Goal: Task Accomplishment & Management: Manage account settings

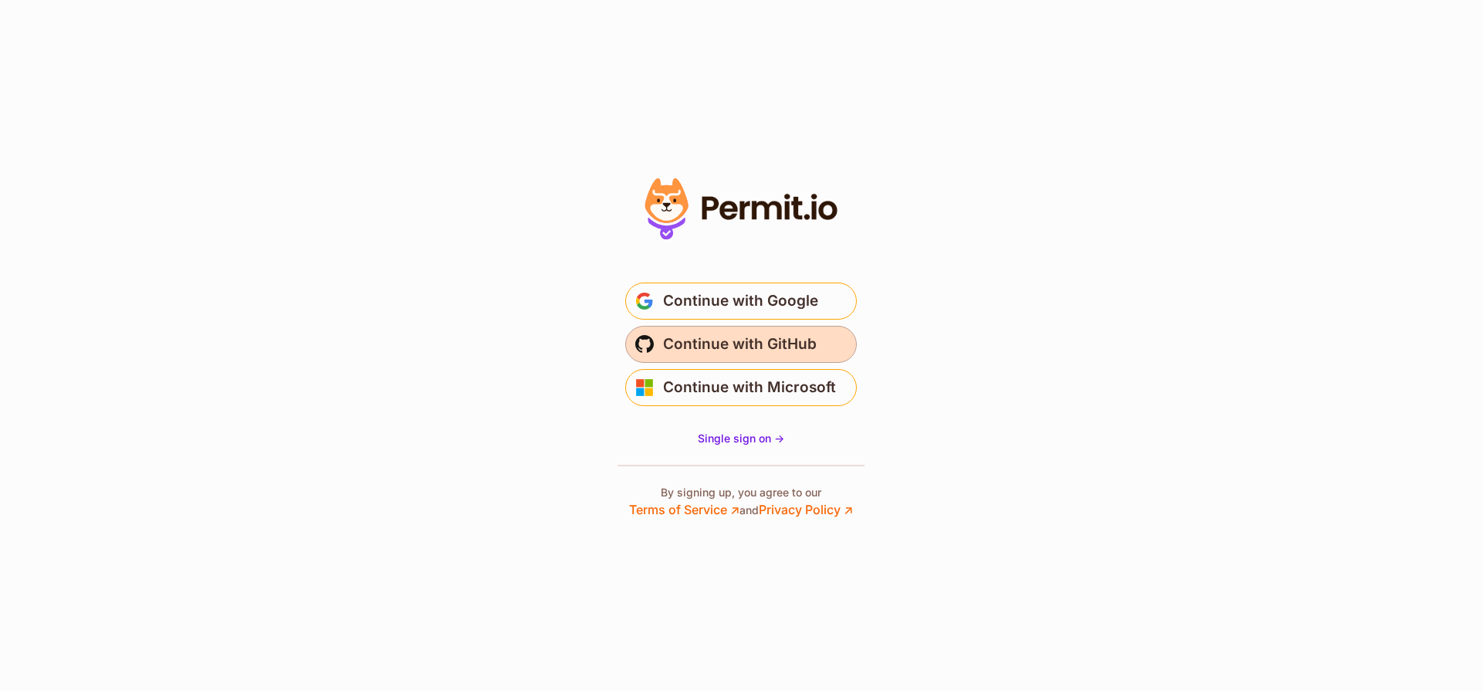
click at [655, 343] on button "Continue with GitHub" at bounding box center [741, 344] width 232 height 37
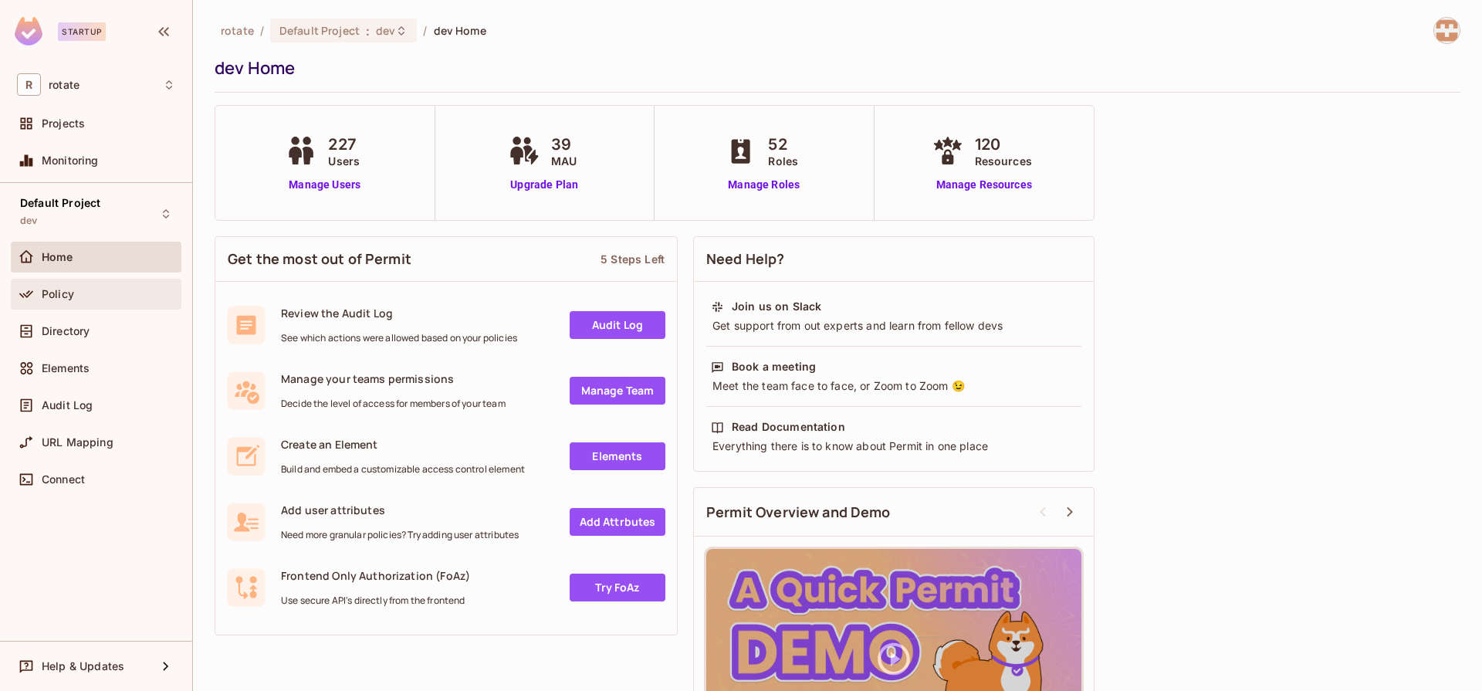
click at [59, 298] on span "Policy" at bounding box center [58, 294] width 32 height 12
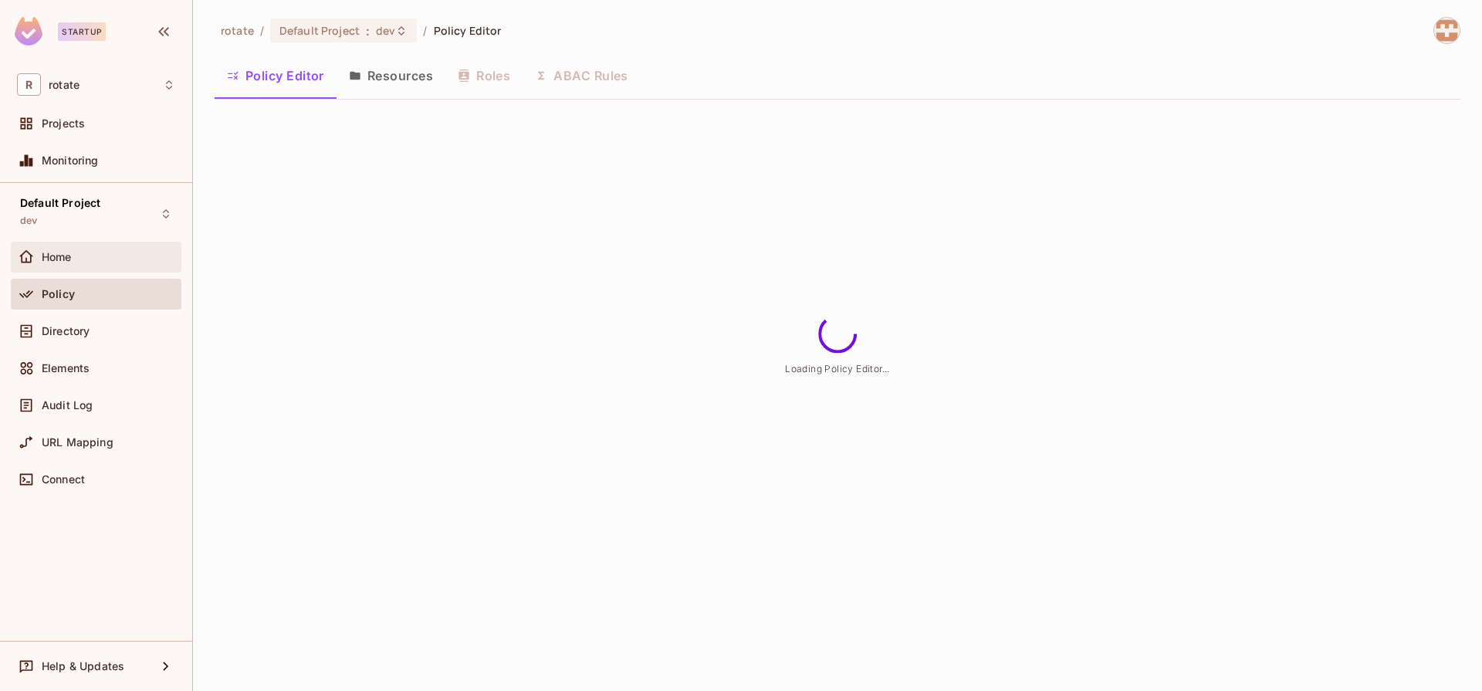
click at [78, 263] on div "Home" at bounding box center [96, 257] width 158 height 19
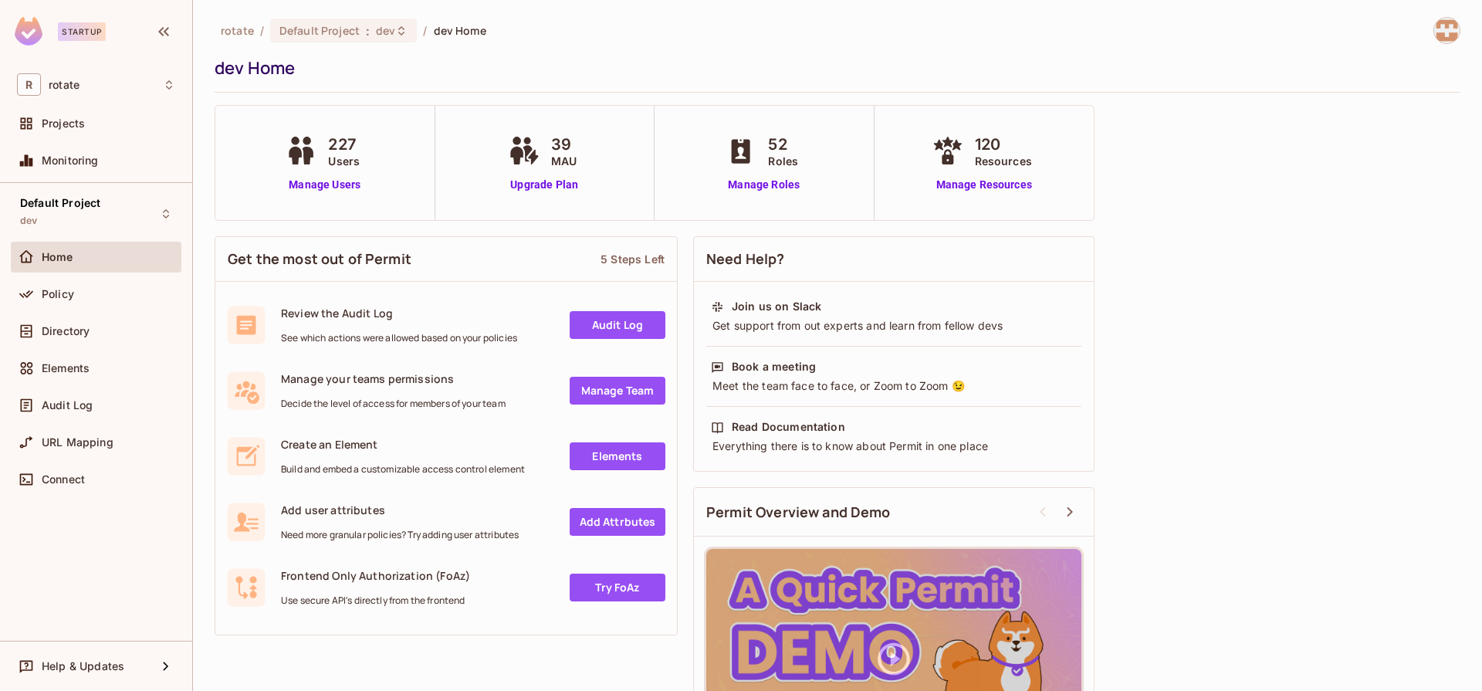
click at [304, 151] on icon at bounding box center [308, 156] width 11 height 18
click at [299, 183] on link "Manage Users" at bounding box center [325, 185] width 86 height 16
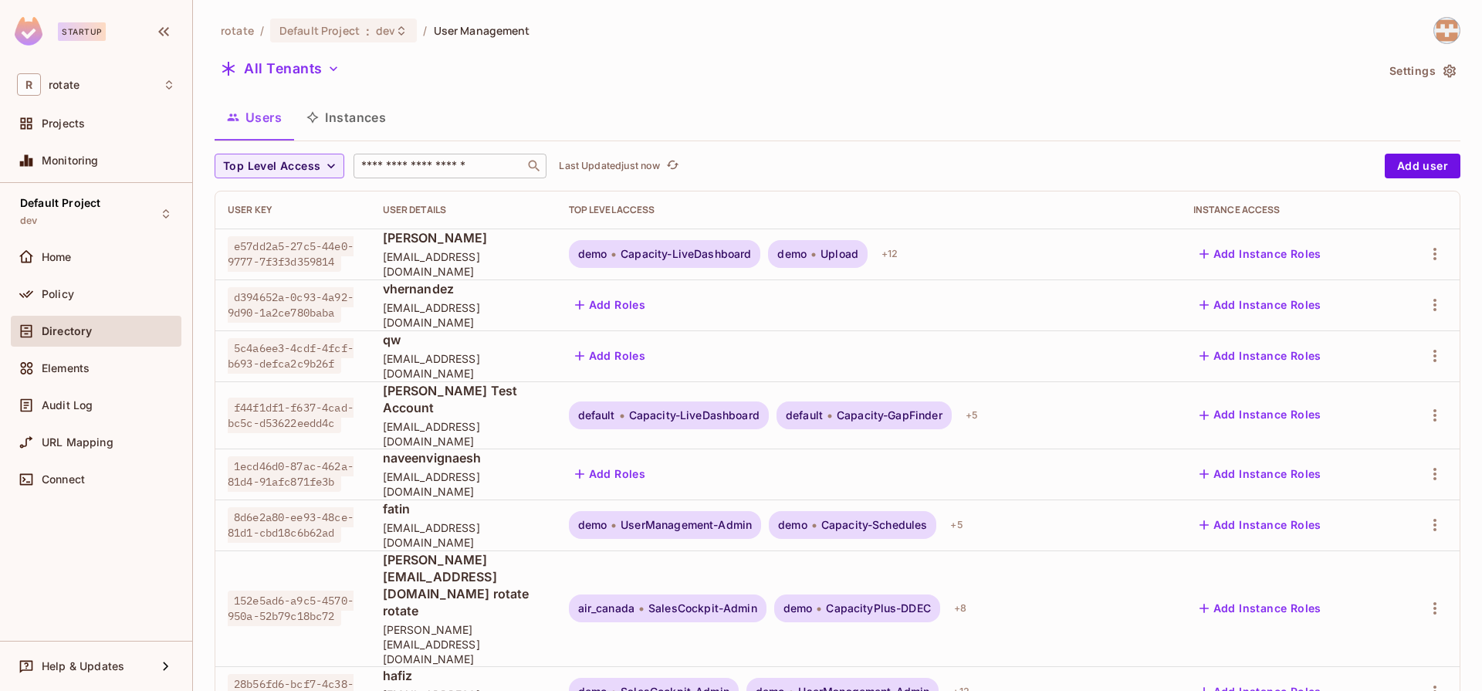
click at [402, 167] on input "text" at bounding box center [439, 165] width 162 height 15
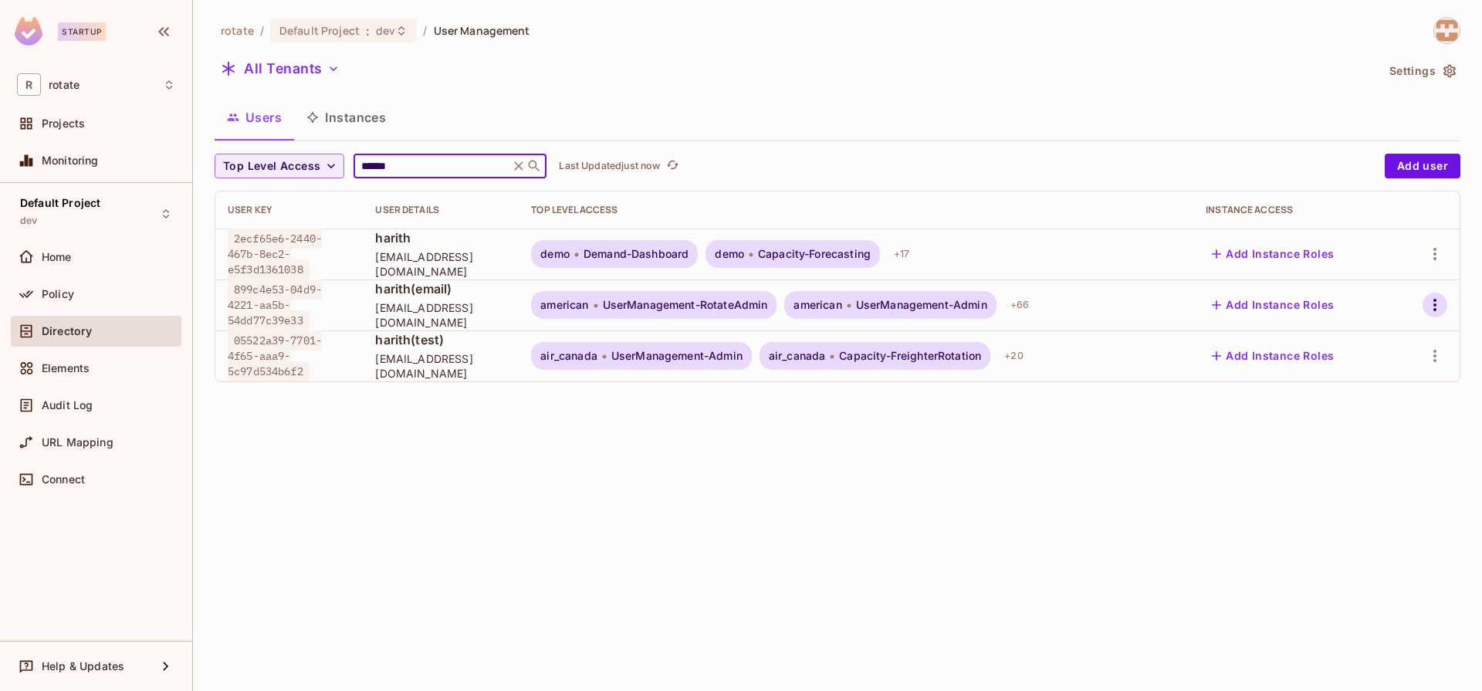
type input "******"
click at [1433, 304] on icon "button" at bounding box center [1434, 305] width 3 height 12
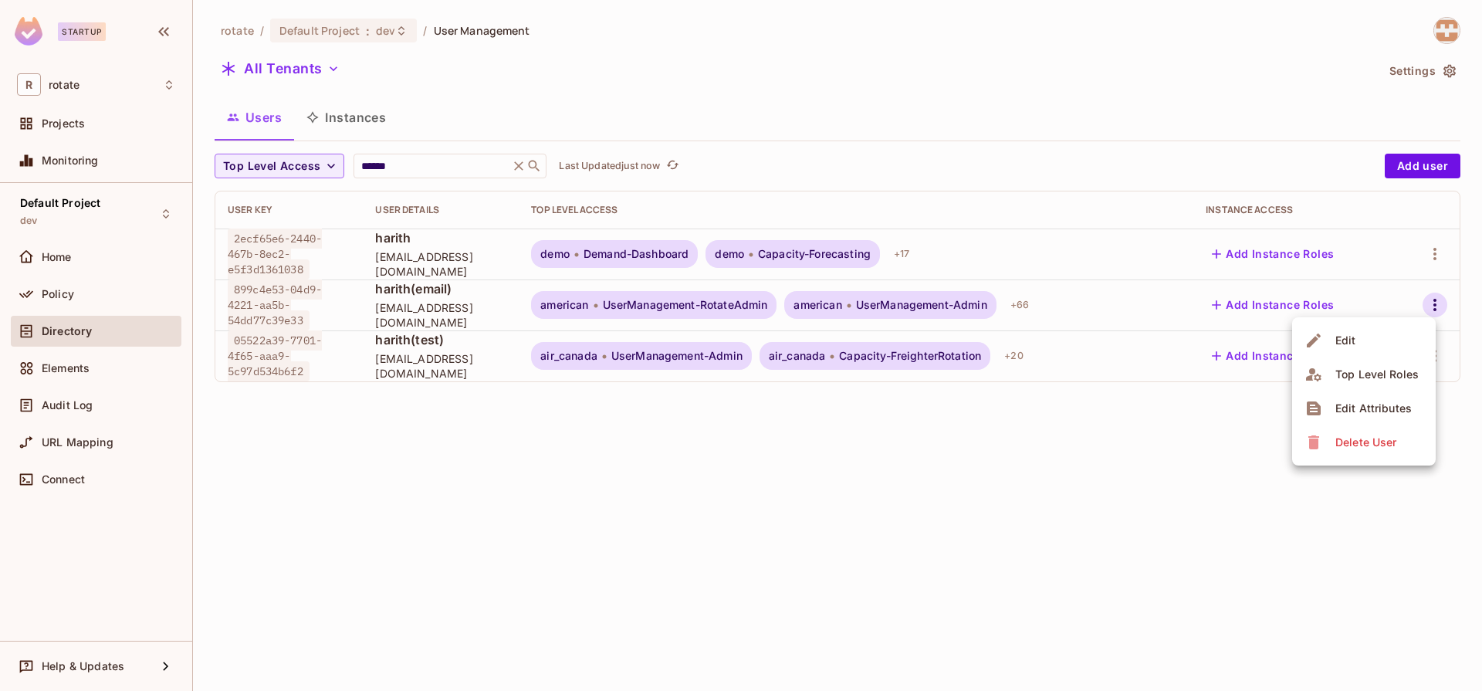
click at [1388, 371] on div "Top Level Roles" at bounding box center [1376, 374] width 83 height 15
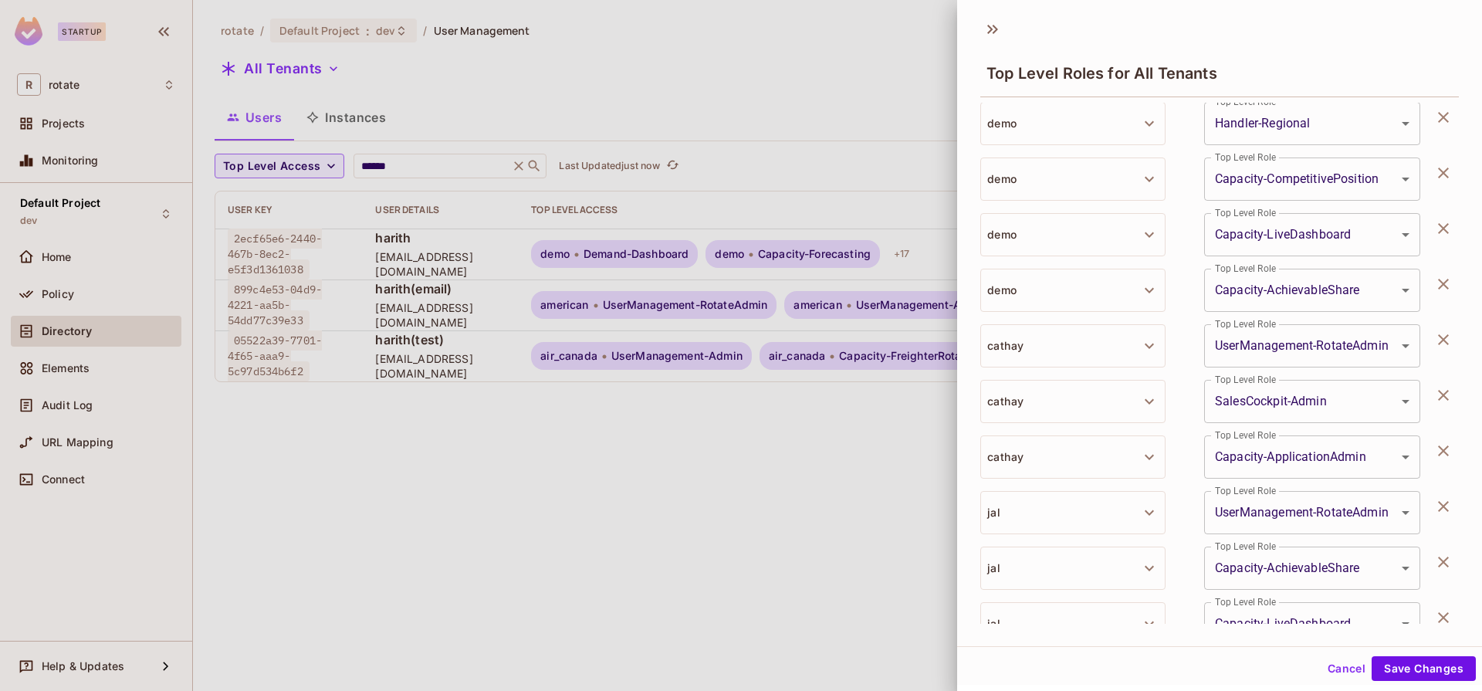
scroll to position [3378, 0]
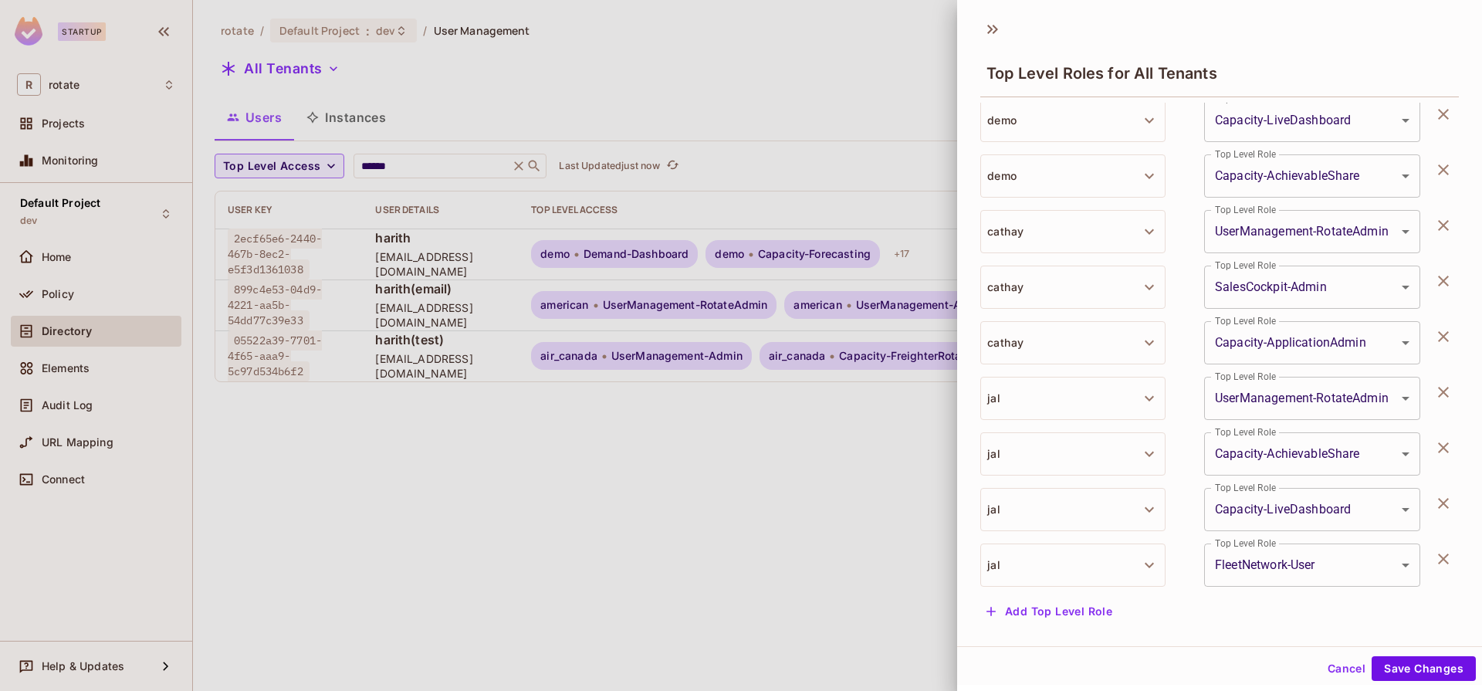
click at [1070, 621] on button "Add Top Level Role" at bounding box center [1049, 611] width 138 height 25
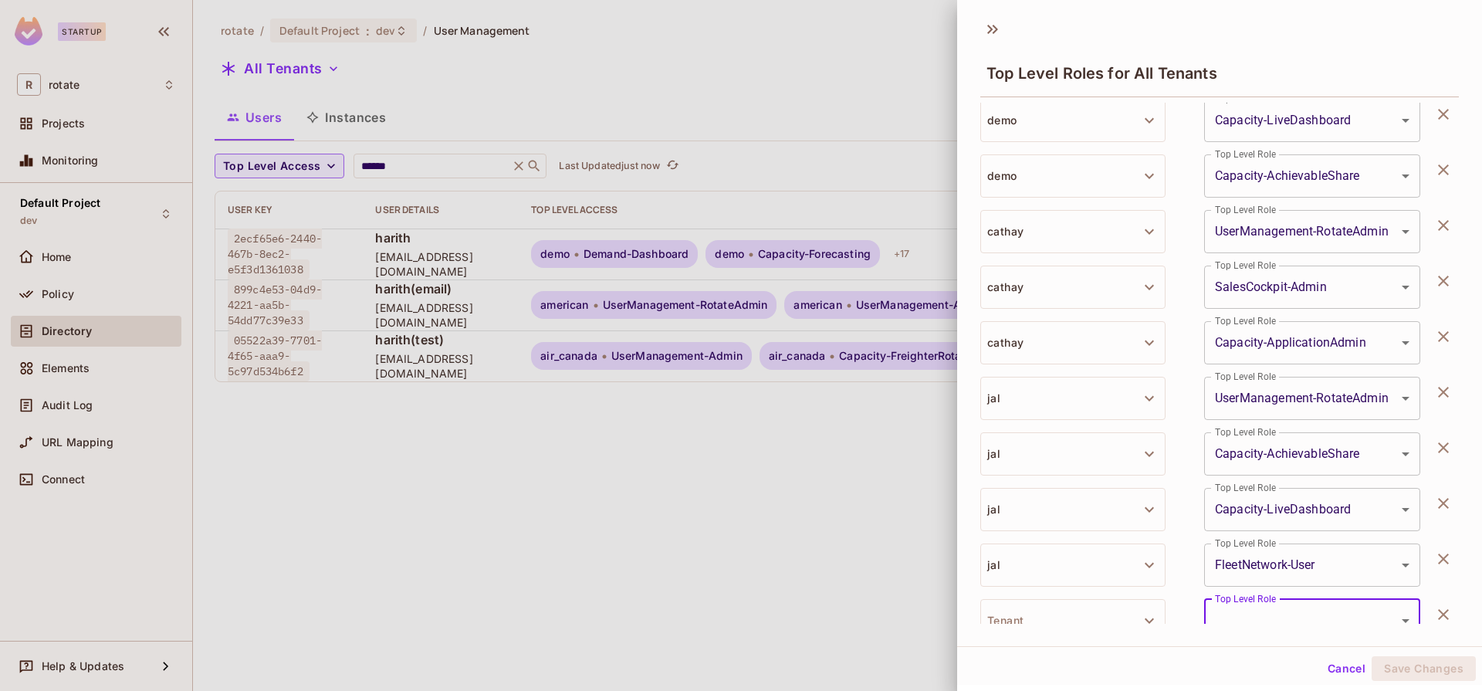
scroll to position [3397, 0]
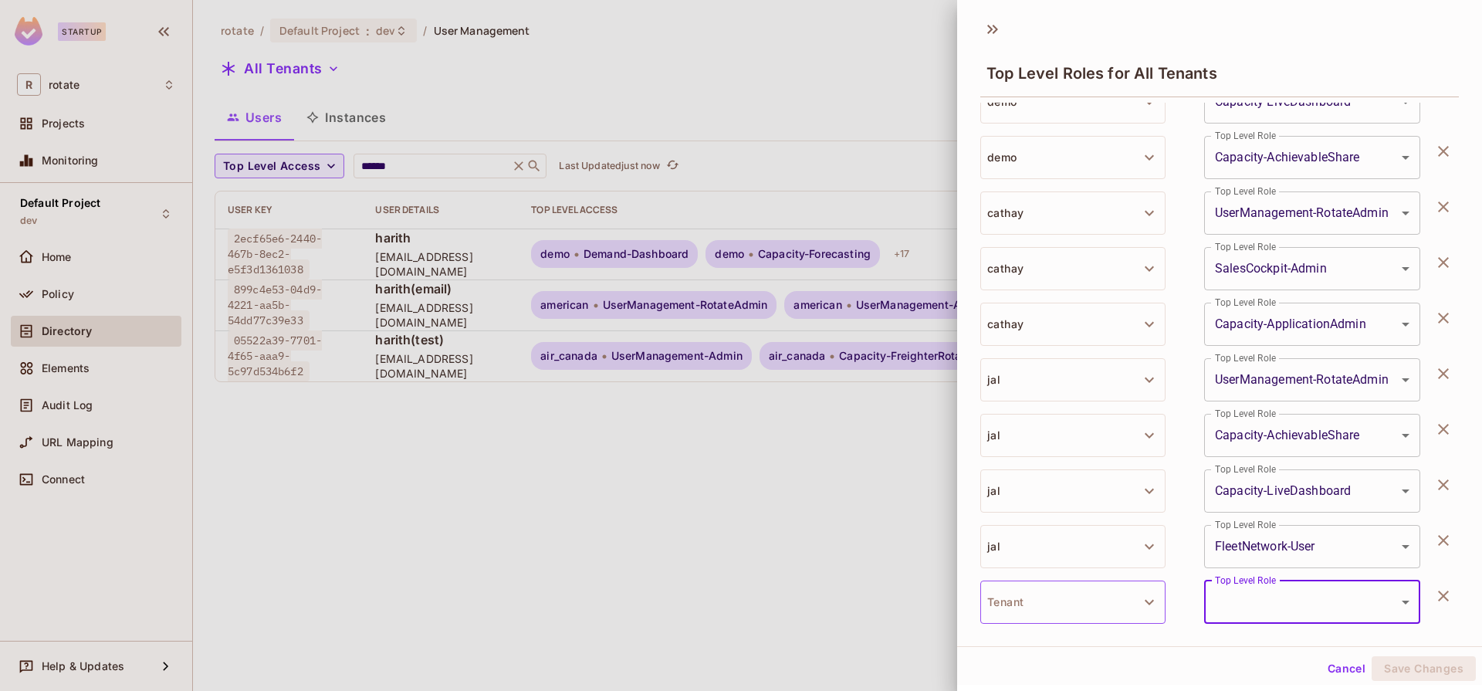
click at [1084, 597] on button "Tenant" at bounding box center [1072, 601] width 185 height 43
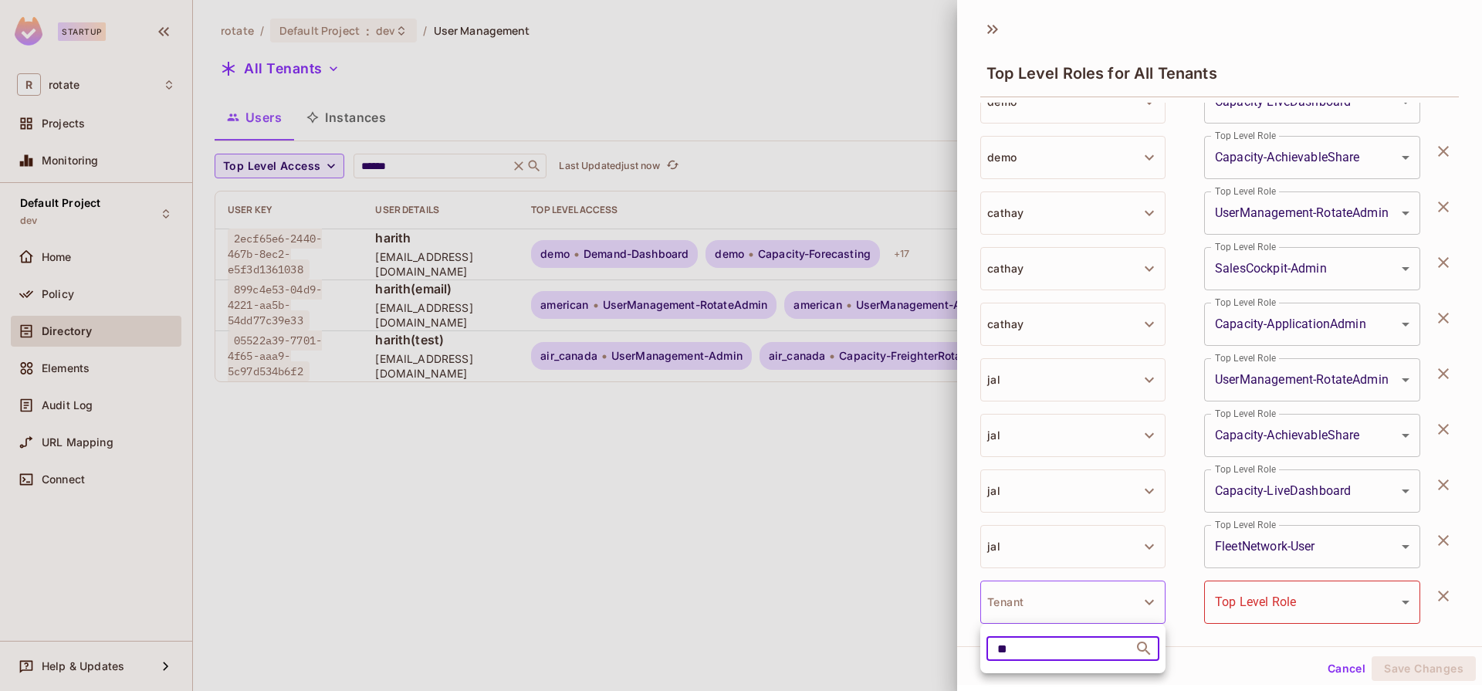
type input "*"
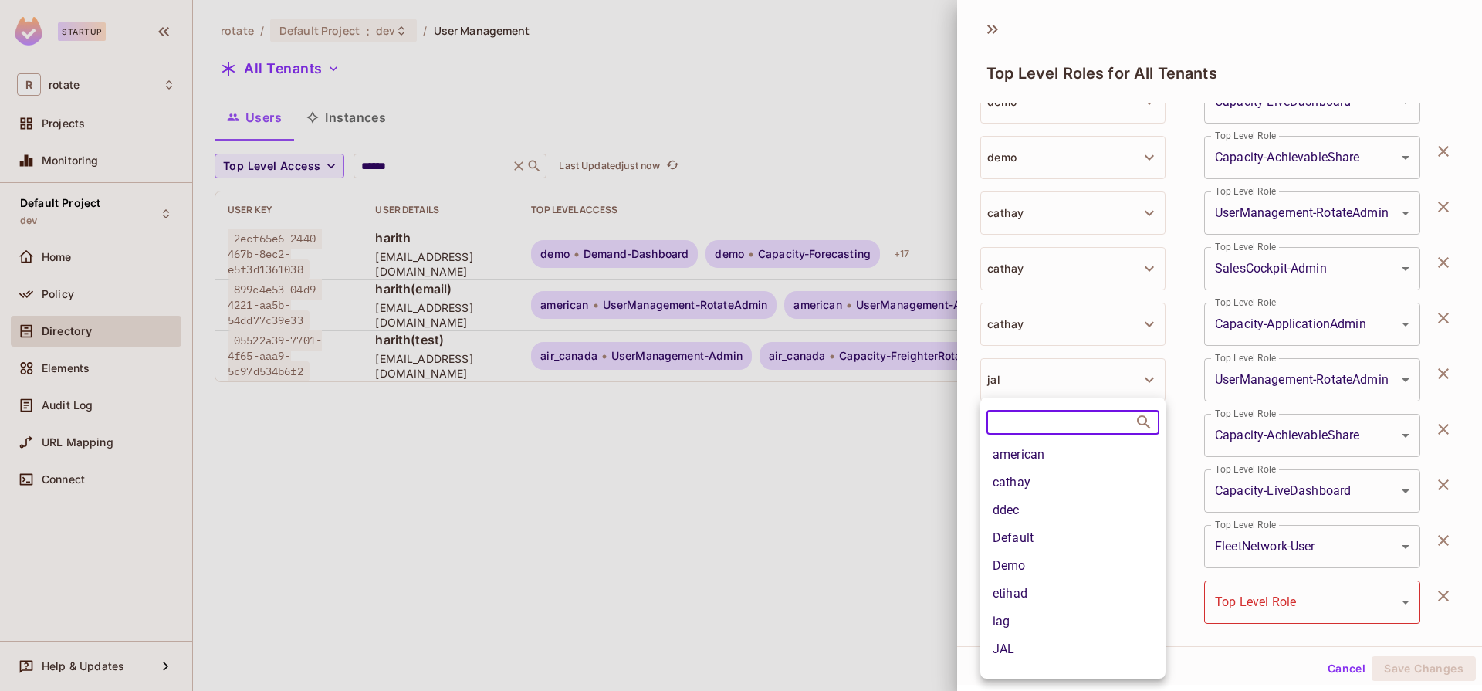
scroll to position [0, 0]
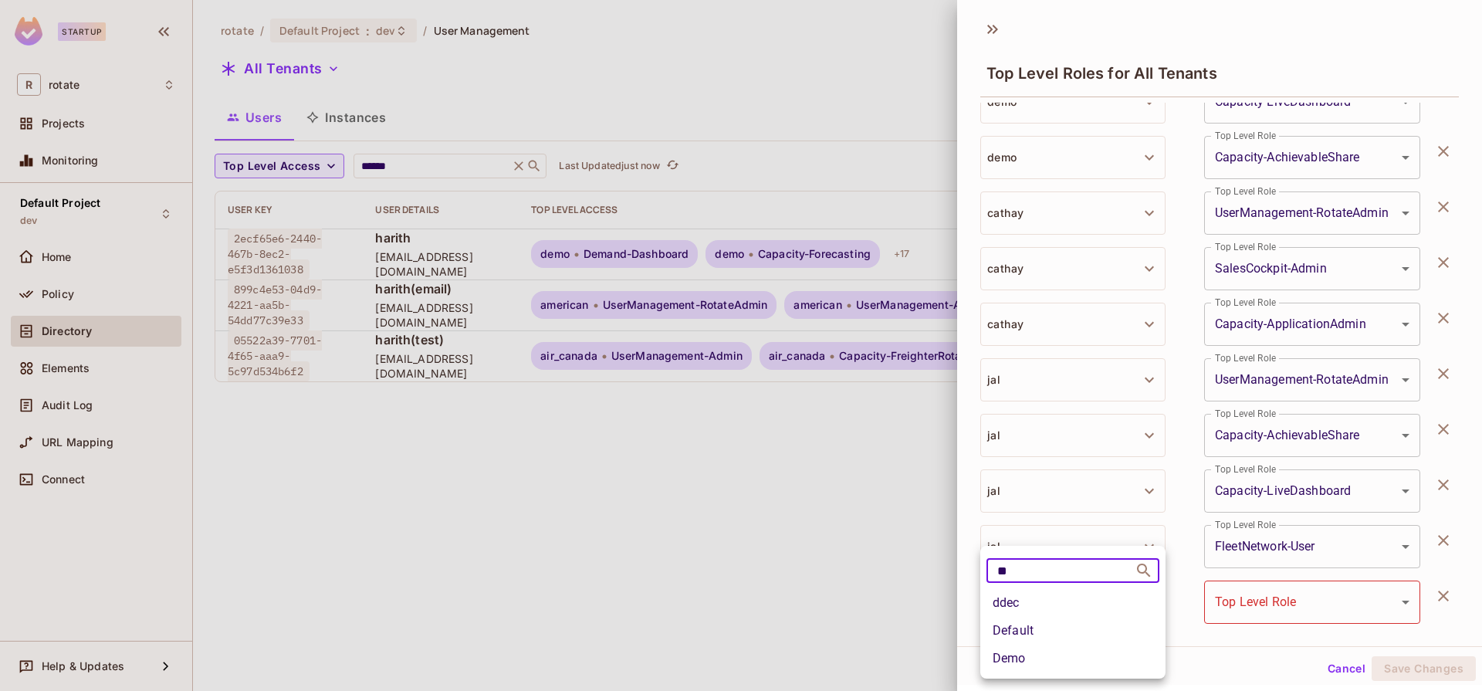
type input "*"
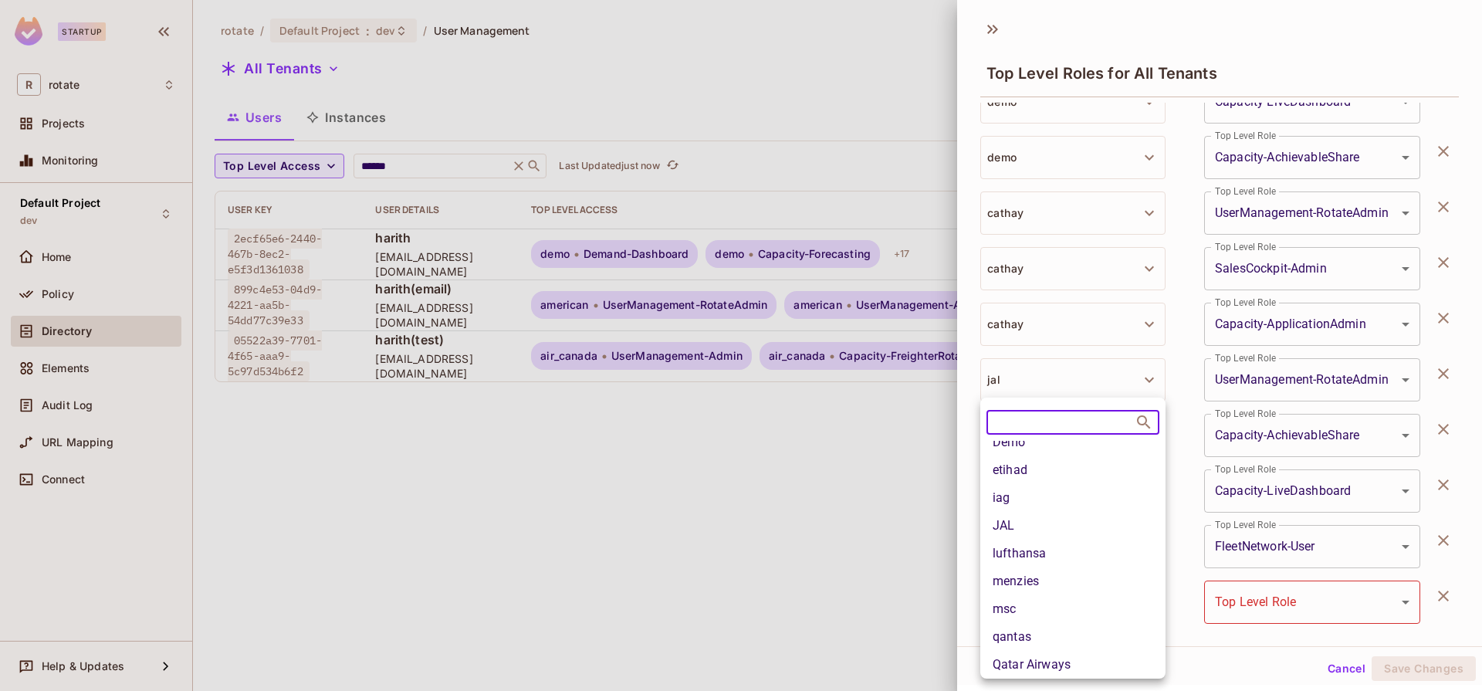
scroll to position [185, 0]
click at [900, 553] on div at bounding box center [741, 345] width 1482 height 691
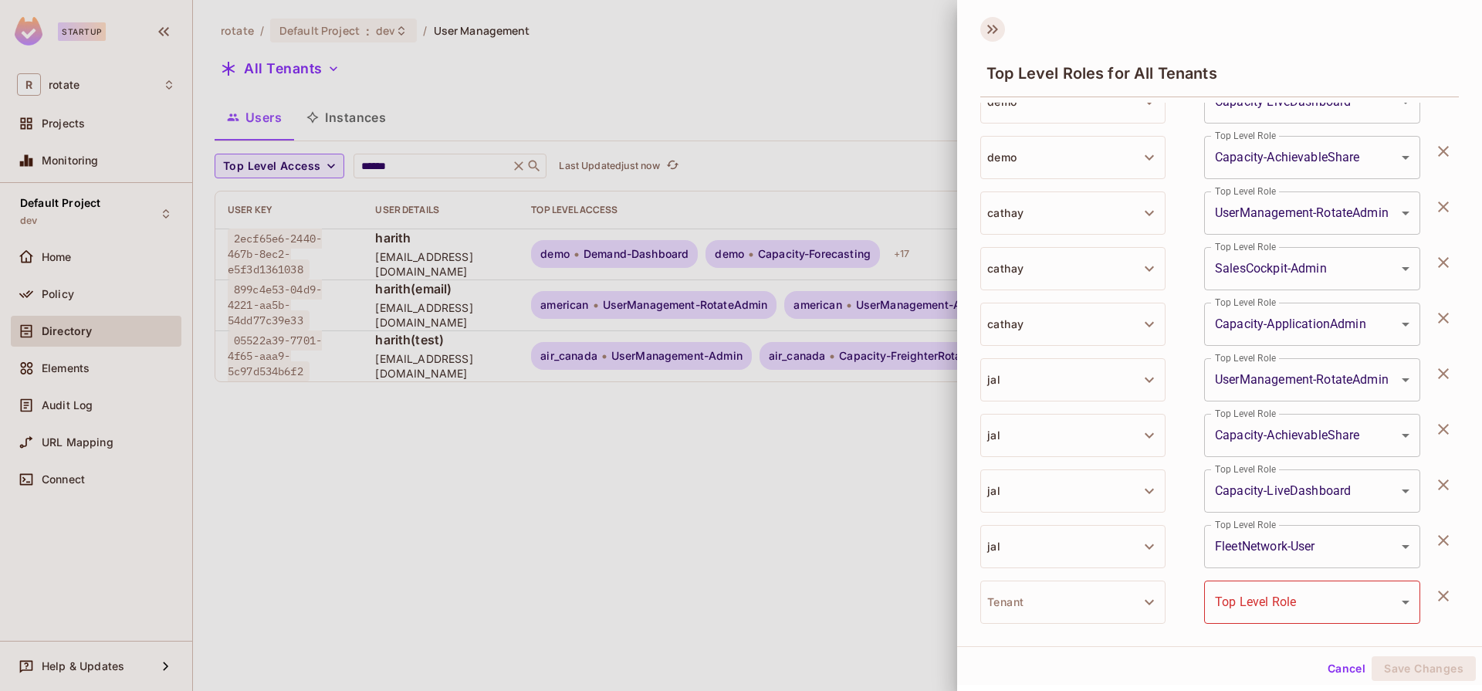
click at [987, 26] on icon at bounding box center [992, 29] width 25 height 25
